Goal: Information Seeking & Learning: Learn about a topic

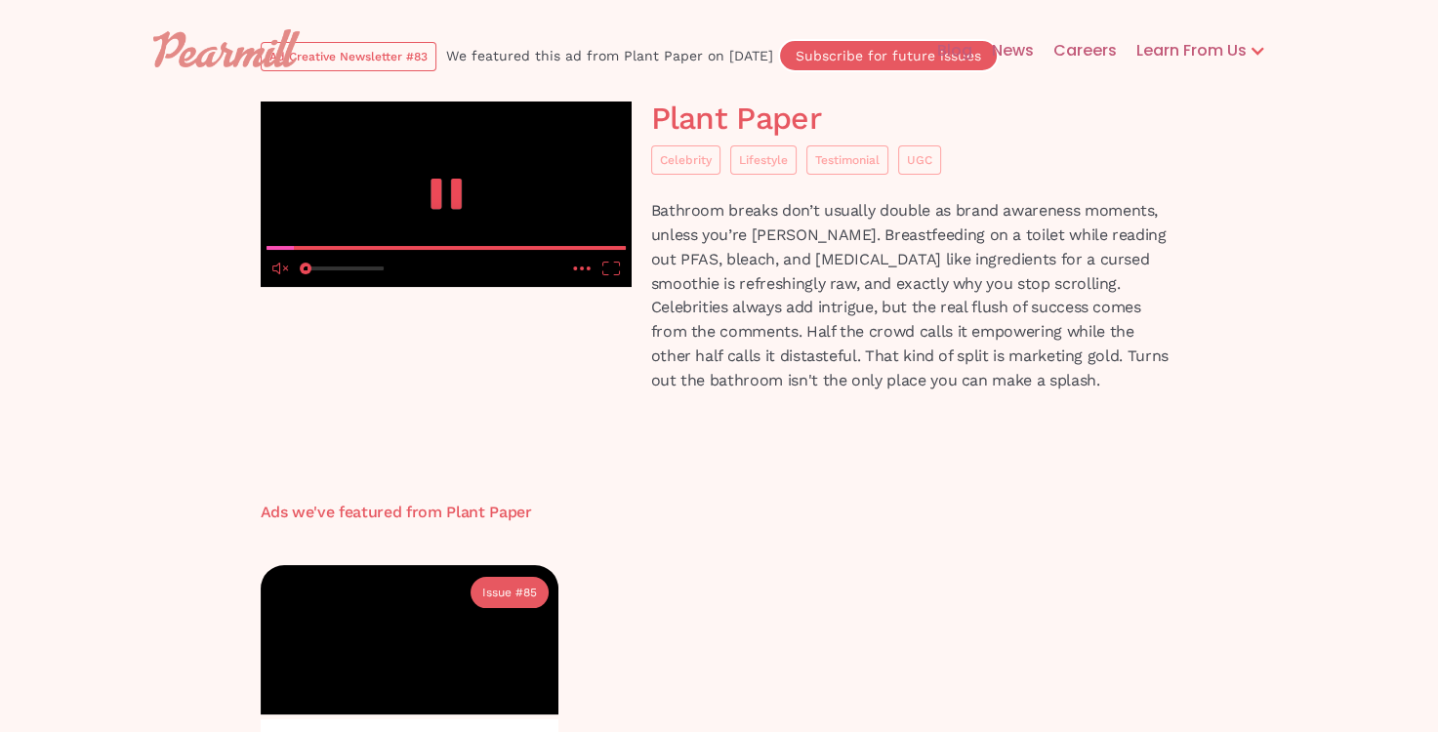
scroll to position [109, 0]
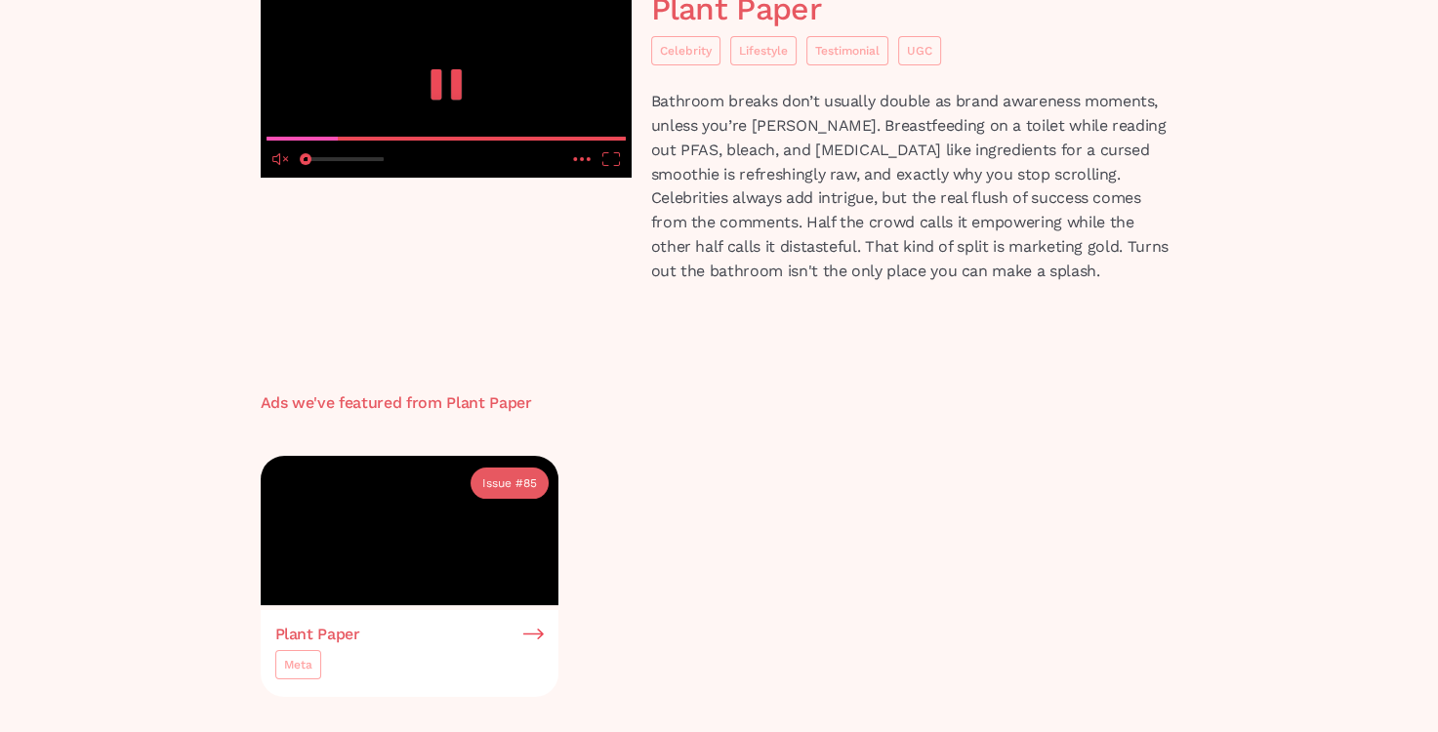
click at [274, 165] on icon "unmute" at bounding box center [276, 159] width 8 height 12
drag, startPoint x: 353, startPoint y: 611, endPoint x: 440, endPoint y: 549, distance: 107.8
type input "0"
click at [267, 150] on input "seek" at bounding box center [446, 138] width 359 height 24
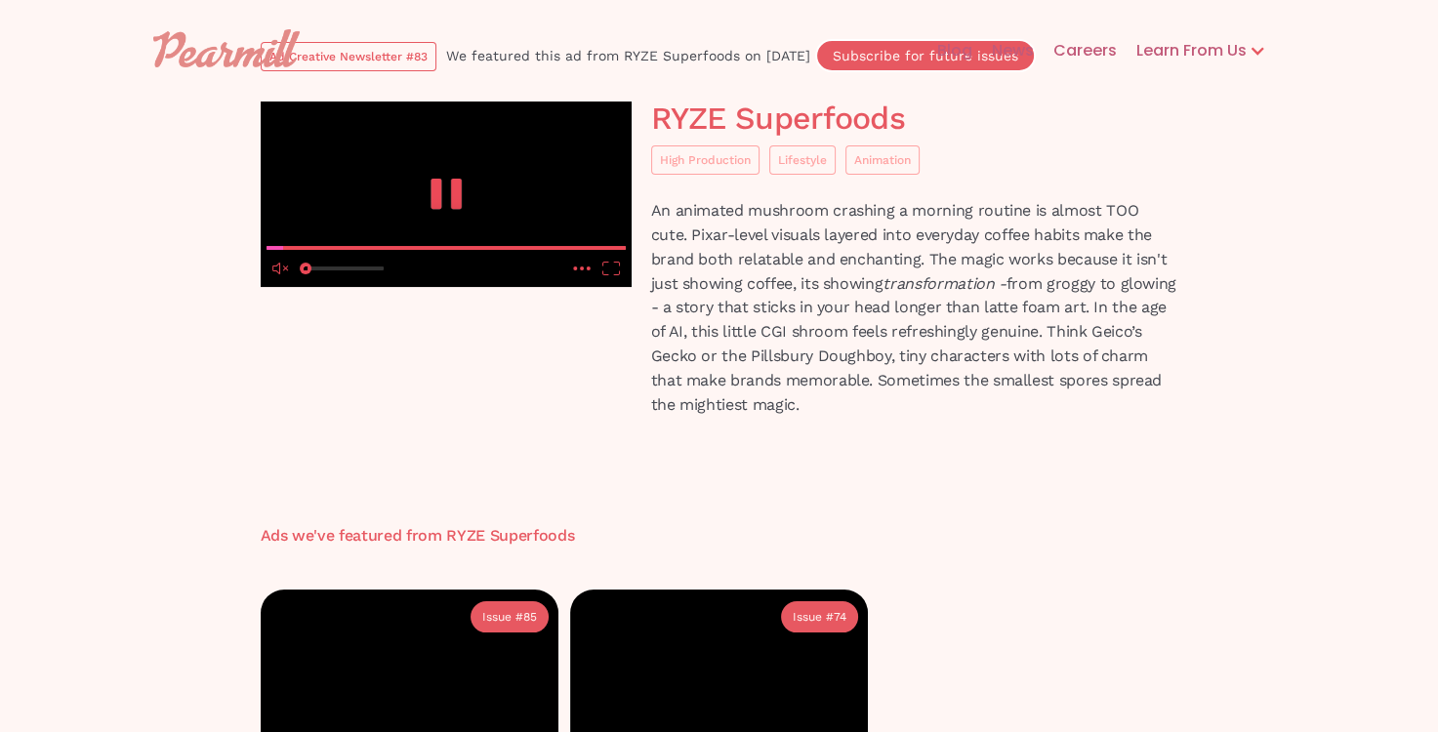
click at [281, 275] on icon "unmute" at bounding box center [281, 269] width 18 height 14
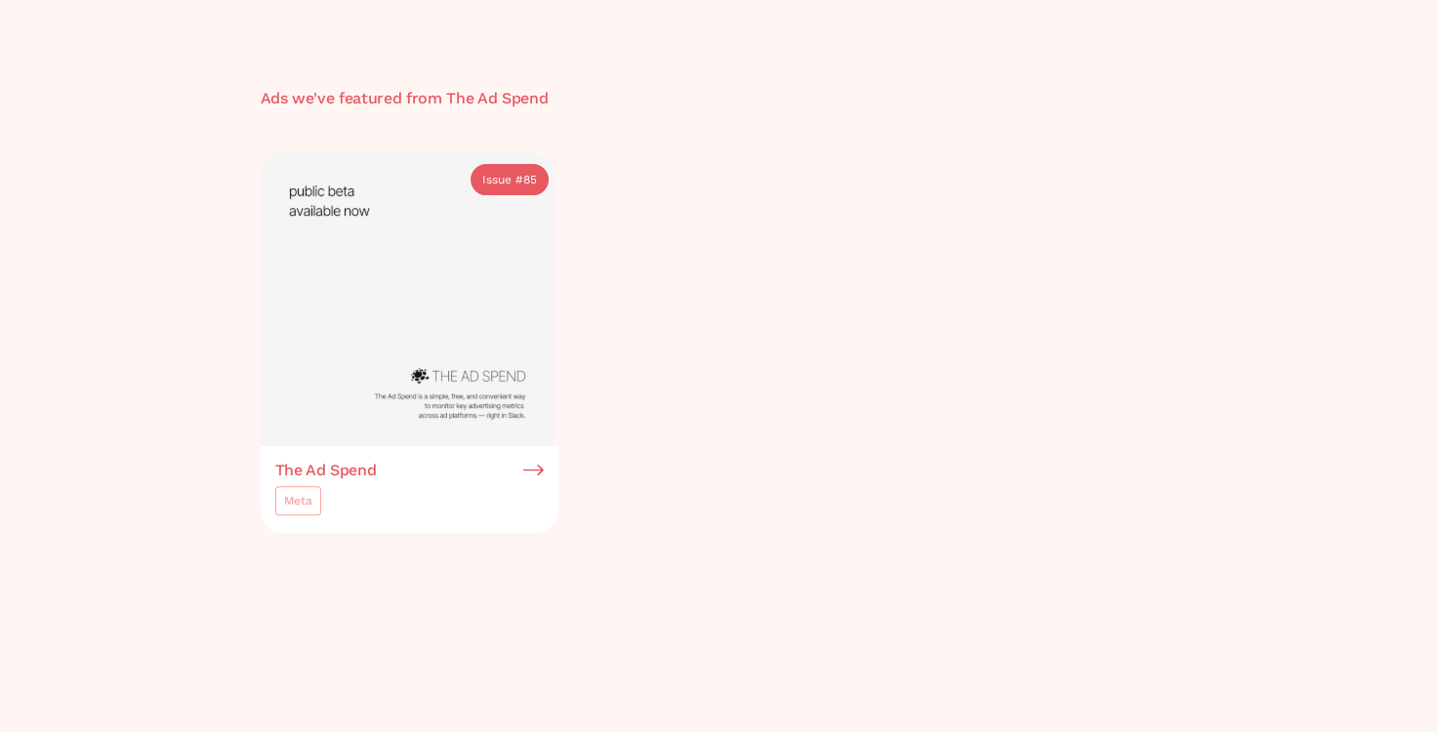
scroll to position [659, 0]
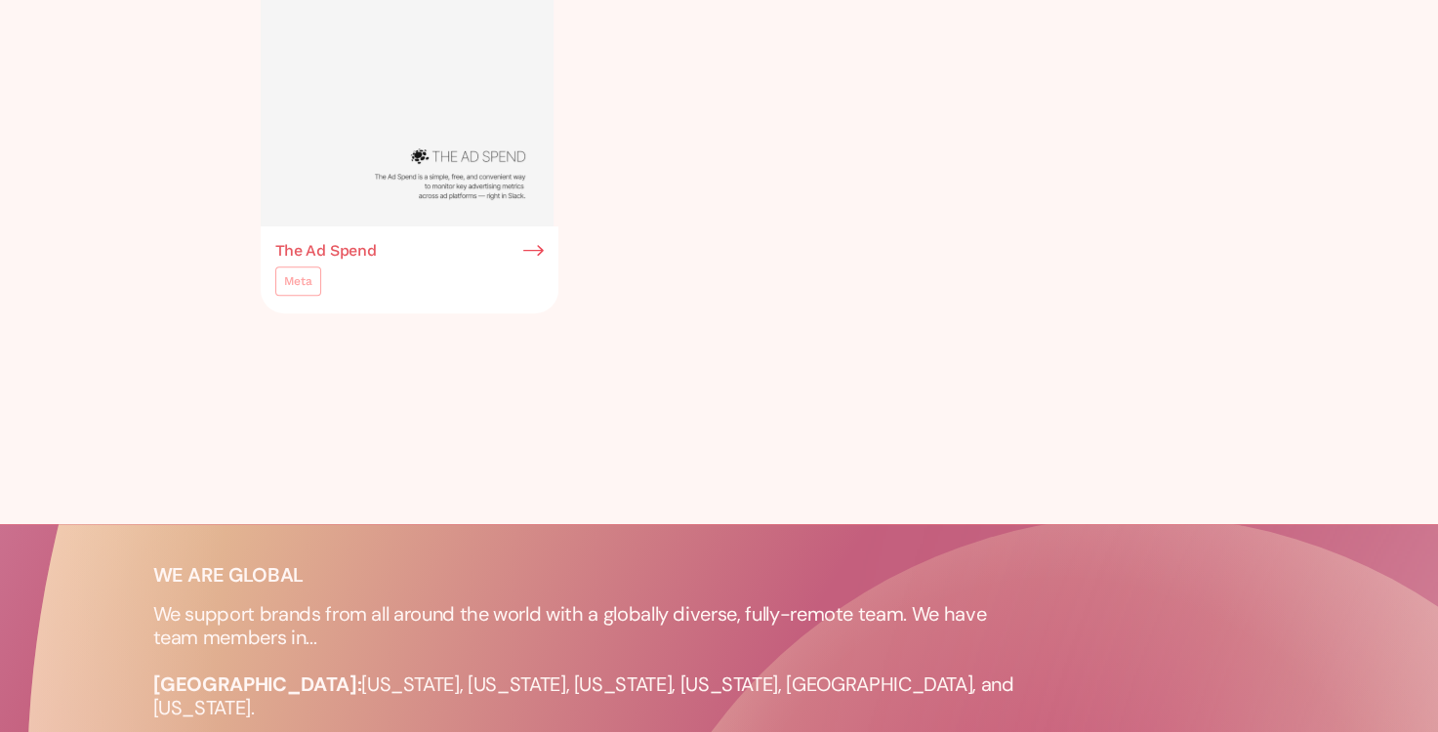
click at [535, 248] on img at bounding box center [533, 251] width 21 height 18
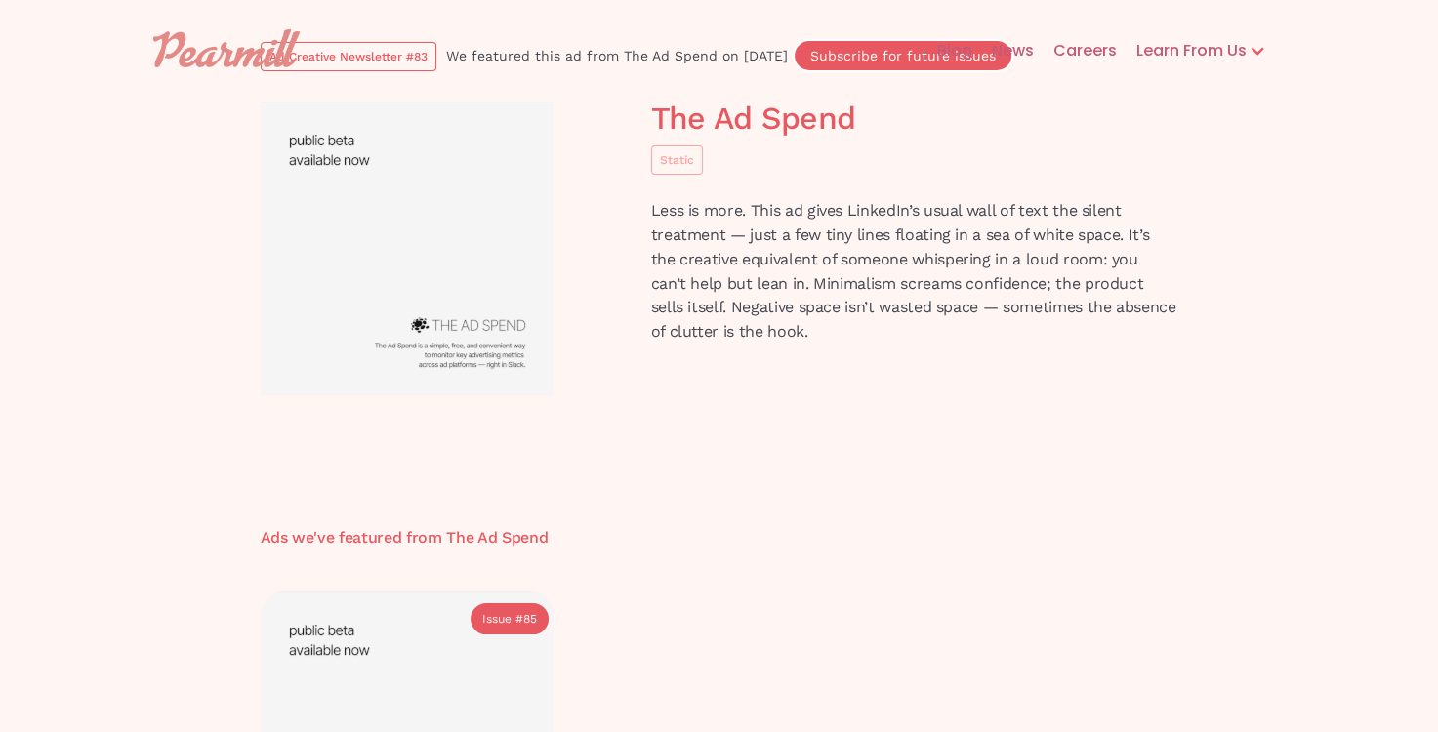
click at [772, 229] on p "Less is more. This ad gives LinkedIn’s usual wall of text the silent treatment …" at bounding box center [914, 272] width 527 height 146
